Goal: Use online tool/utility: Utilize a website feature to perform a specific function

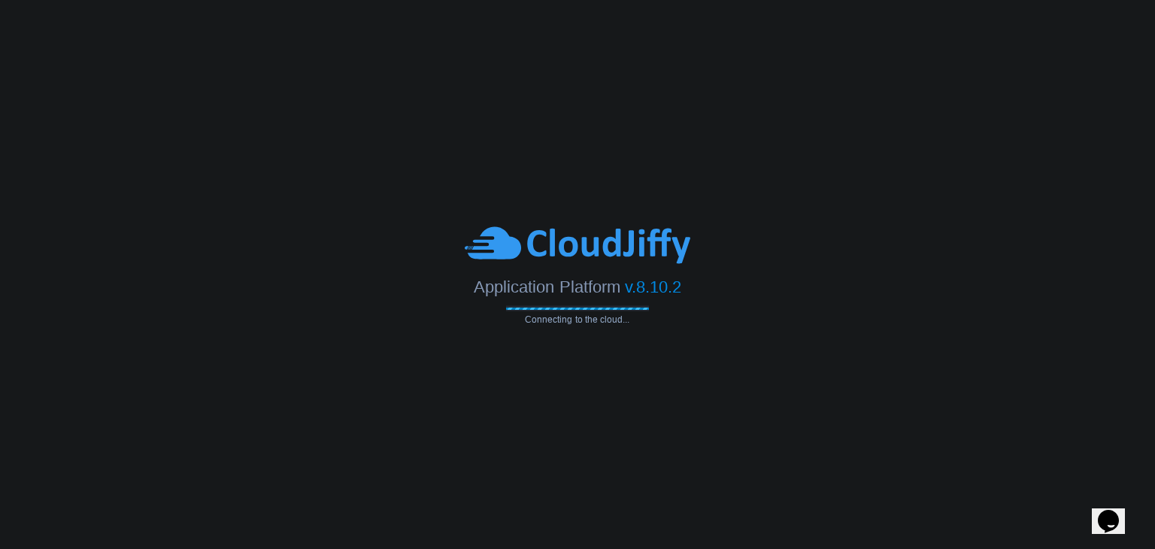
click at [833, 217] on body "Application Platform v.8.10.2 Connecting to the cloud..." at bounding box center [577, 274] width 1155 height 549
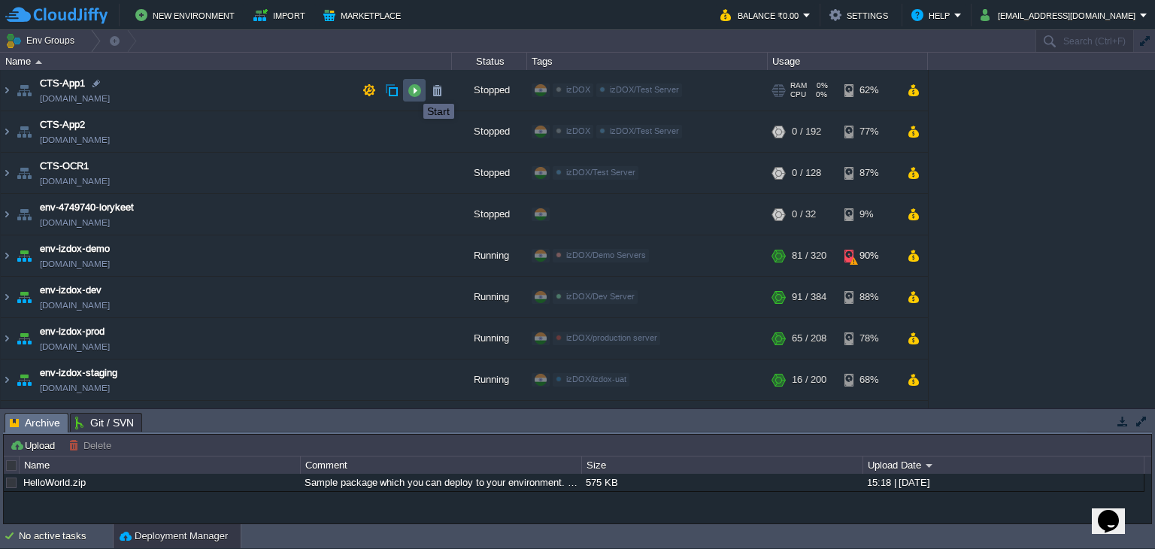
click at [412, 90] on button "button" at bounding box center [415, 90] width 14 height 14
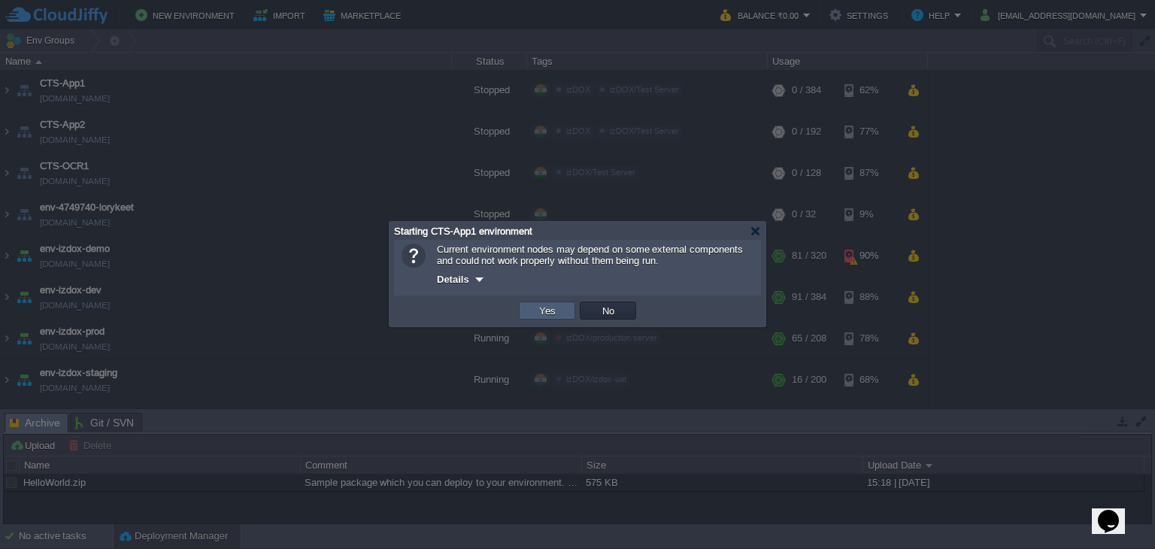
click at [529, 311] on td "Yes" at bounding box center [547, 311] width 56 height 18
